Goal: Book appointment/travel/reservation

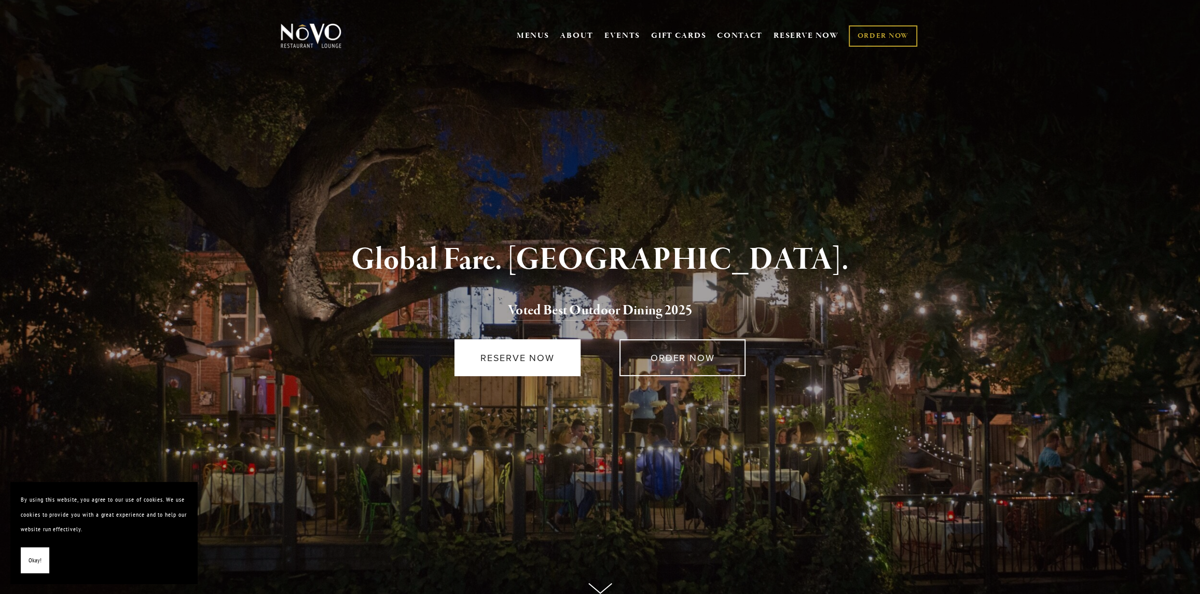
click at [523, 356] on link "RESERVE NOW" at bounding box center [518, 357] width 126 height 37
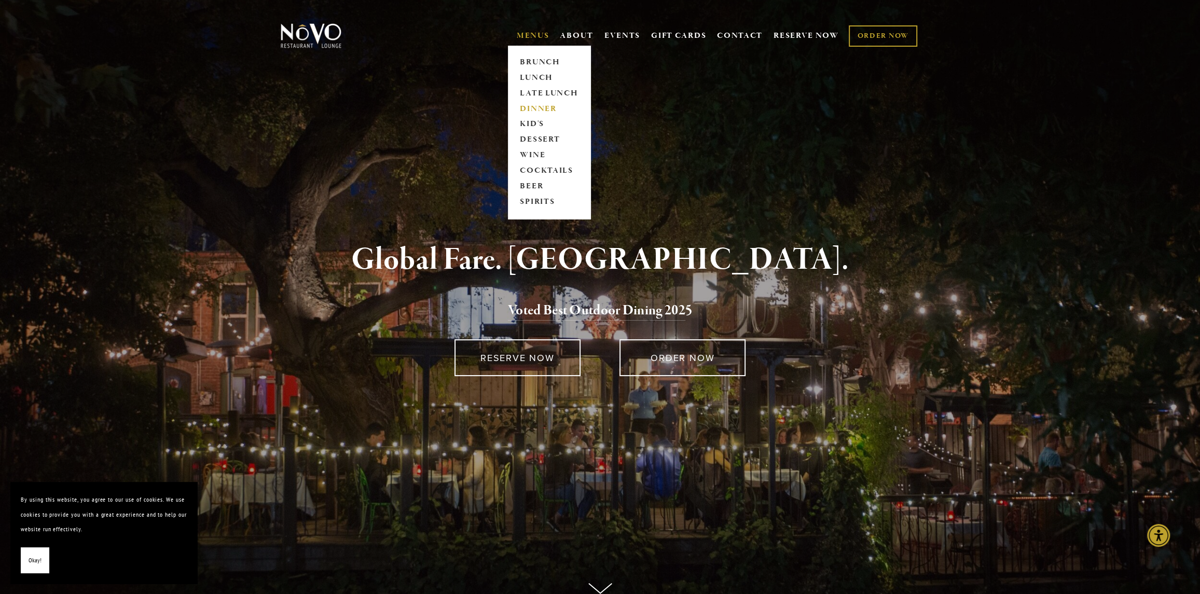
click at [530, 108] on link "DINNER" at bounding box center [549, 109] width 65 height 16
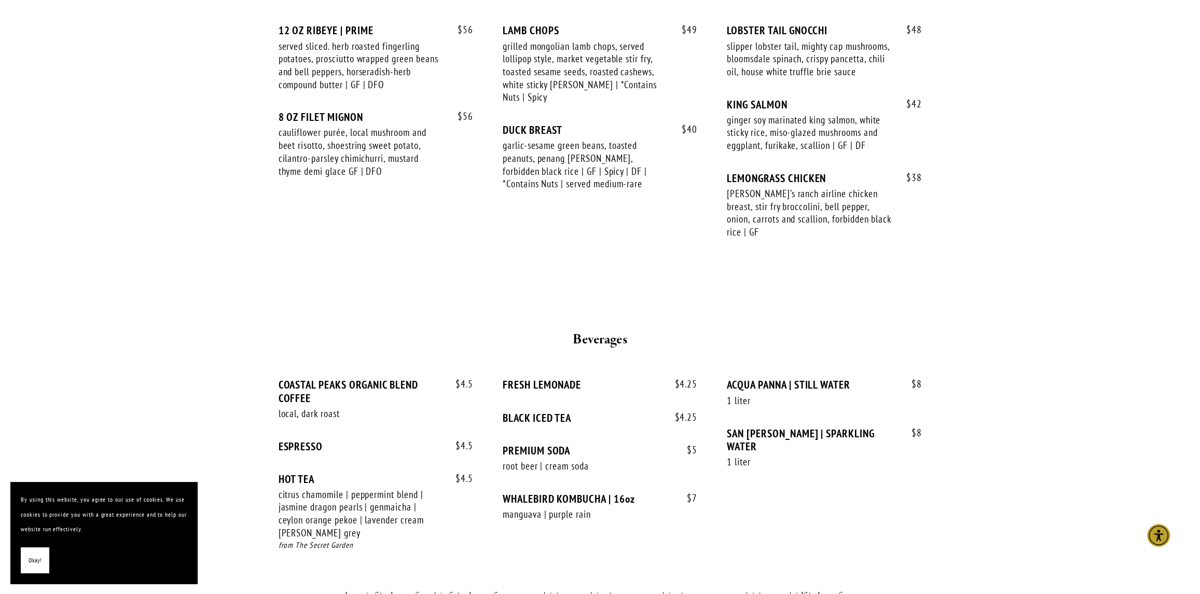
scroll to position [1816, 0]
